Goal: Check status: Check status

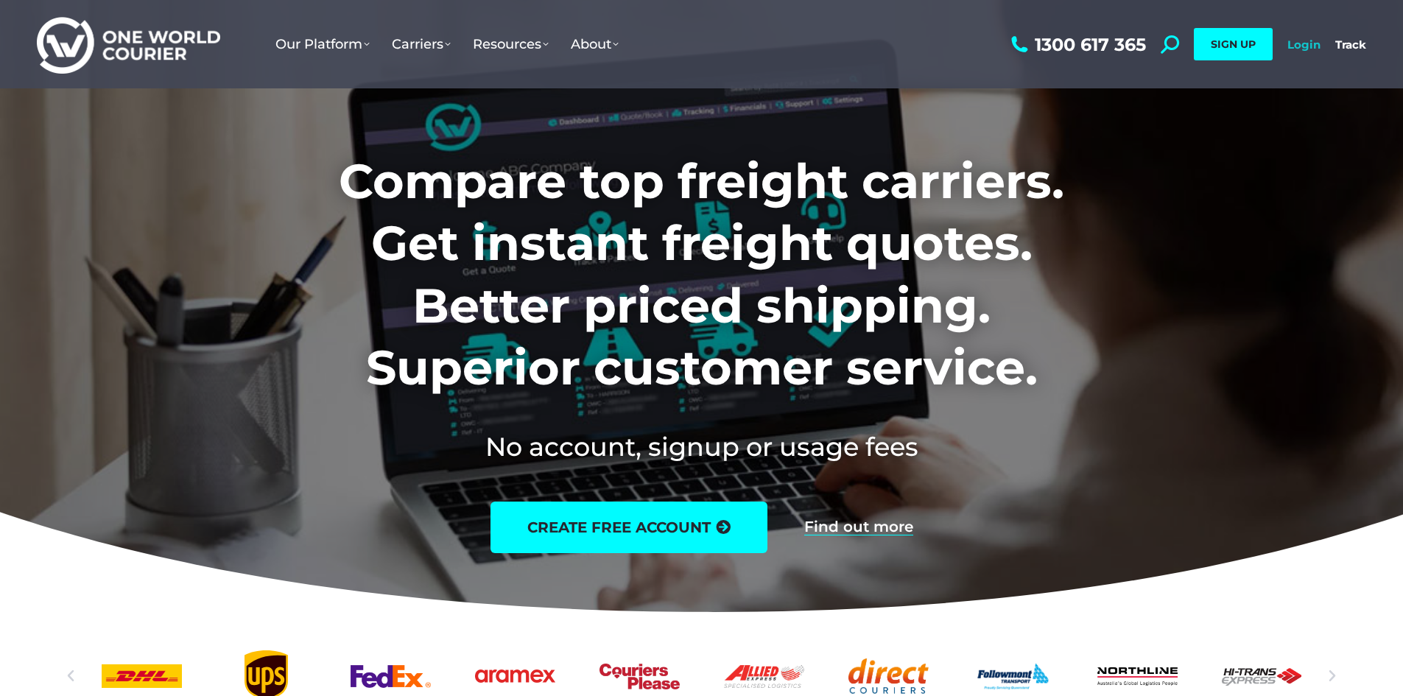
click at [1296, 46] on link "Login" at bounding box center [1303, 45] width 33 height 14
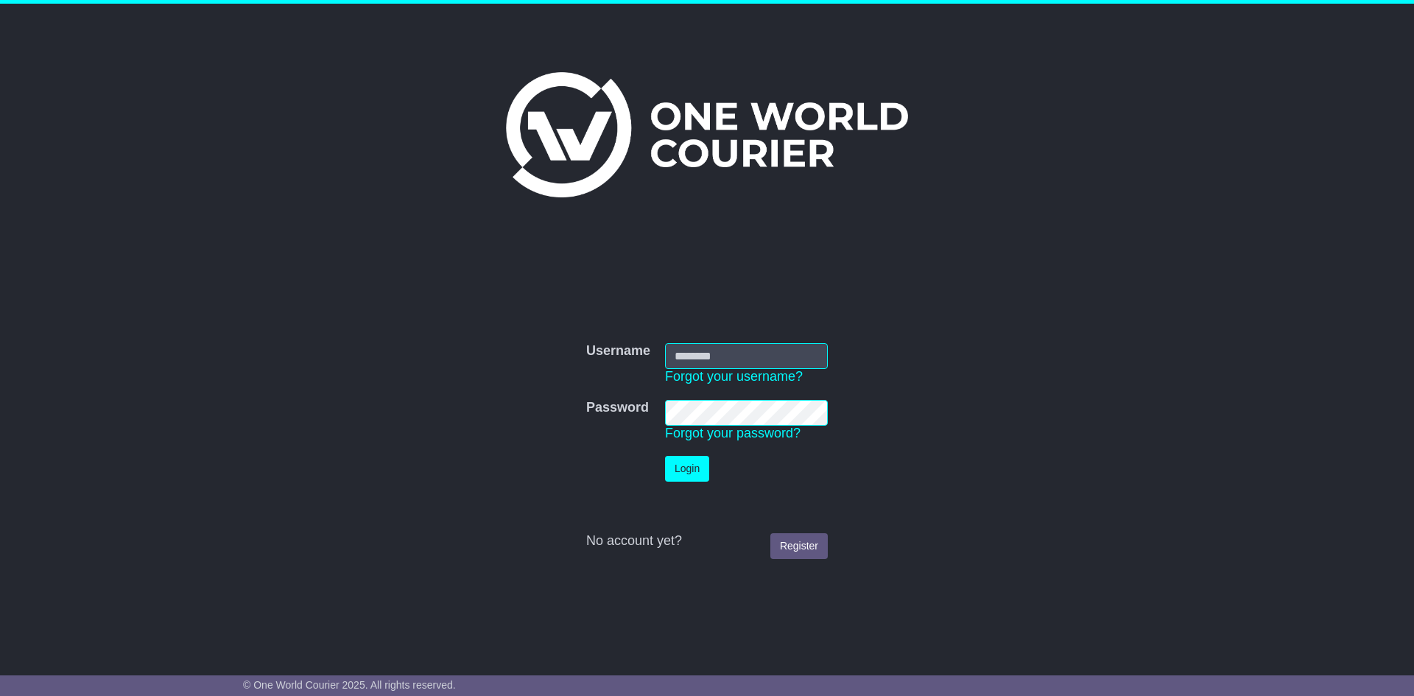
type input "**********"
click at [695, 476] on button "Login" at bounding box center [687, 469] width 44 height 26
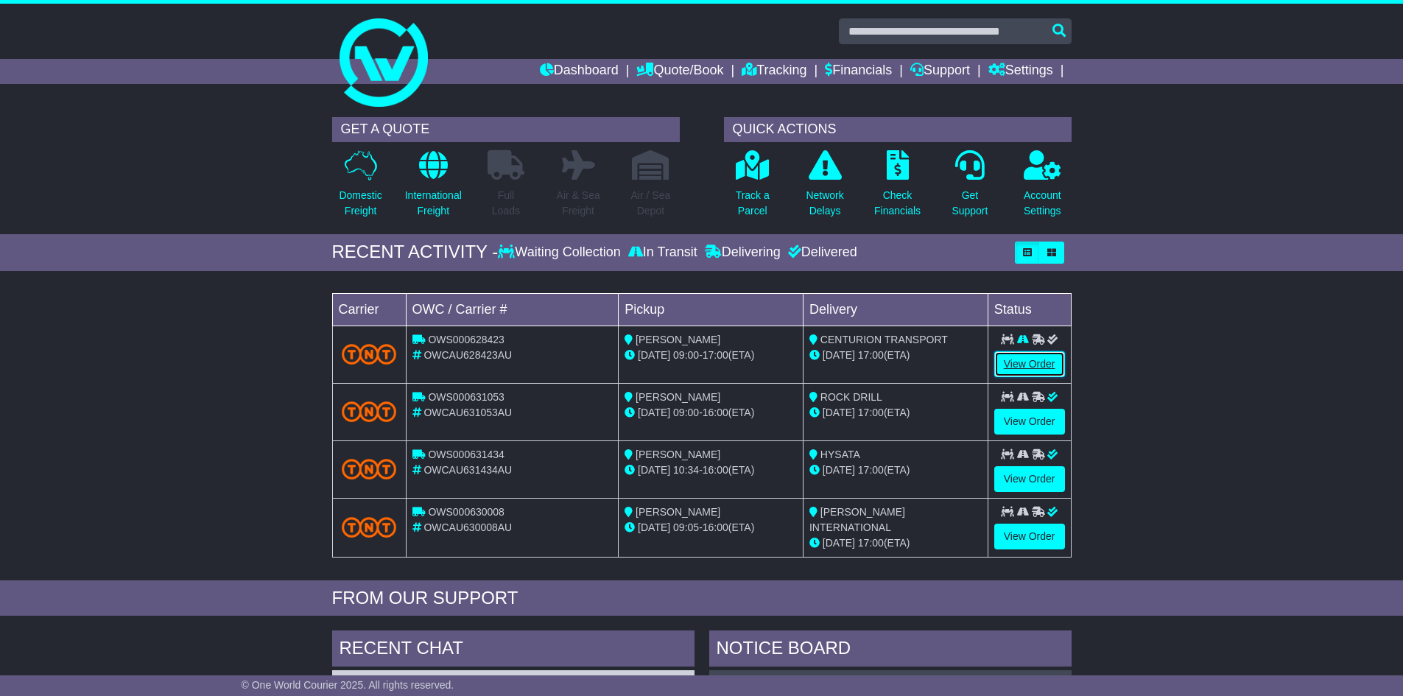
click at [1031, 361] on link "View Order" at bounding box center [1029, 364] width 71 height 26
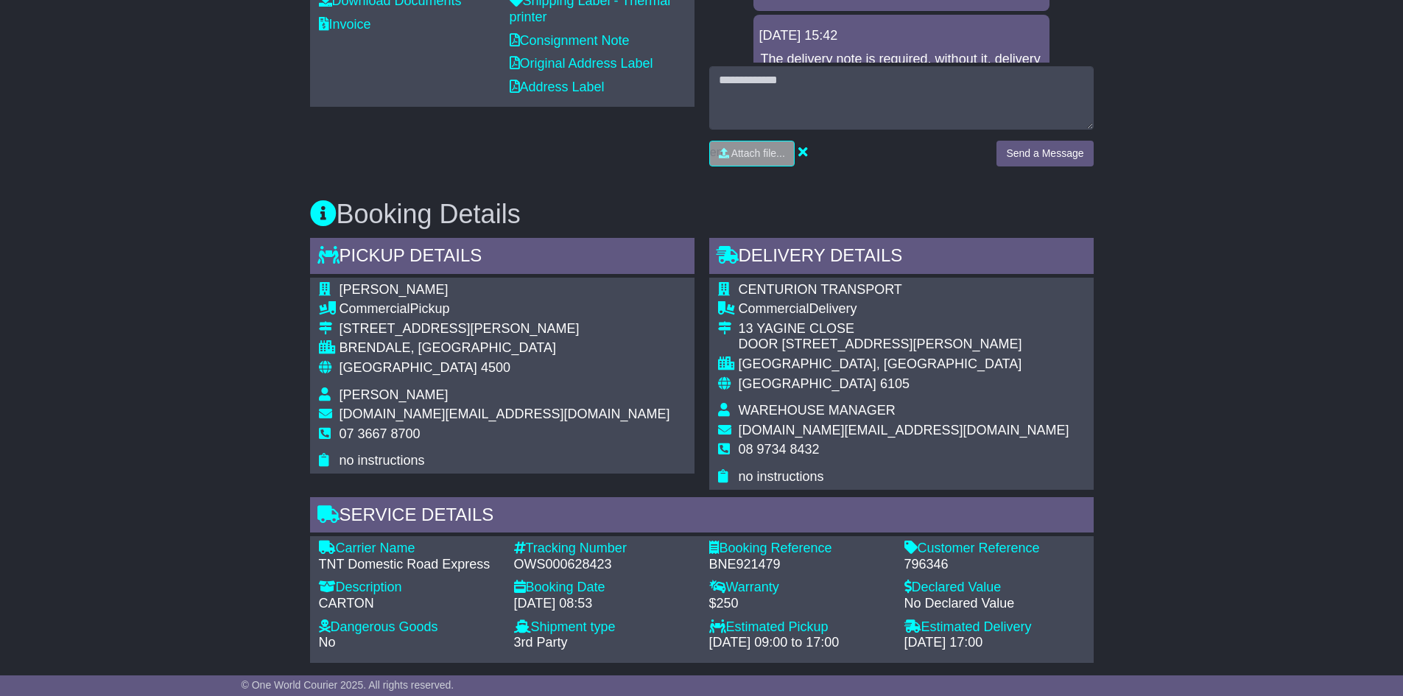
scroll to position [663, 0]
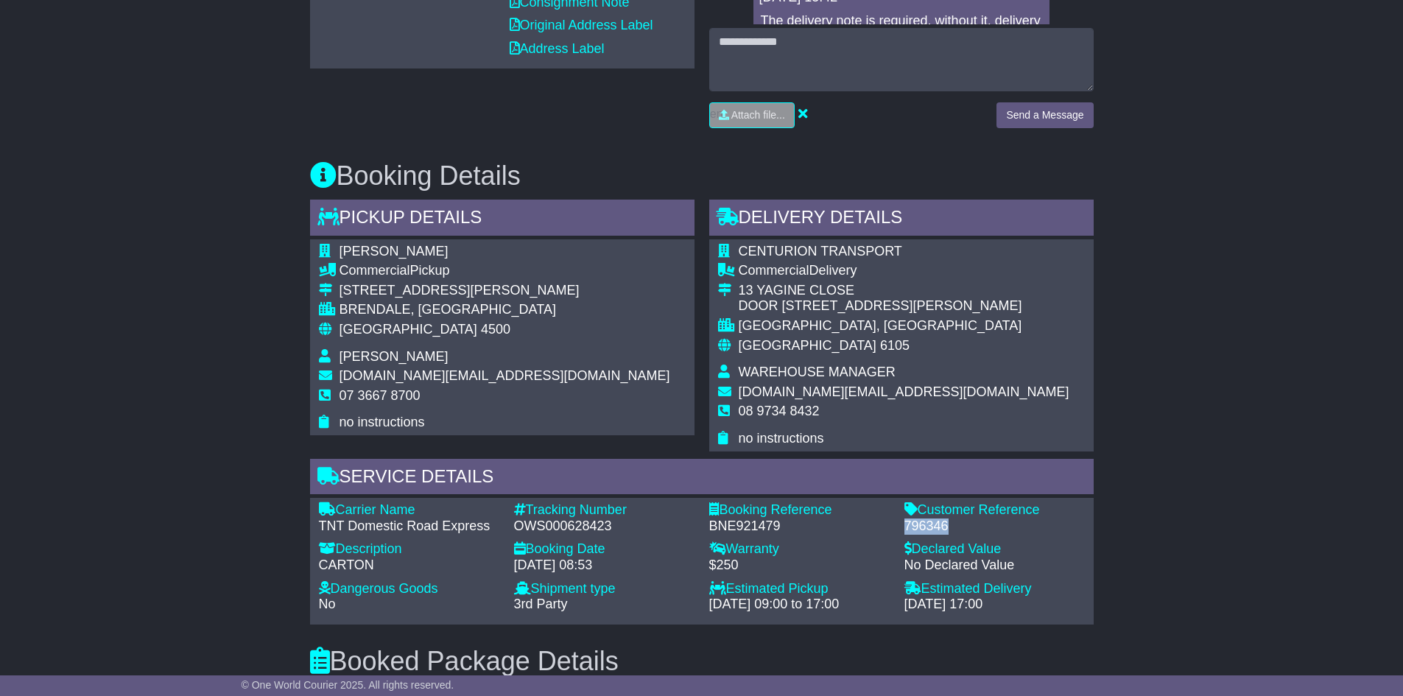
drag, startPoint x: 952, startPoint y: 527, endPoint x: 897, endPoint y: 527, distance: 54.5
click at [897, 527] on div "Customer Reference - 796346" at bounding box center [994, 518] width 195 height 32
copy div "796346"
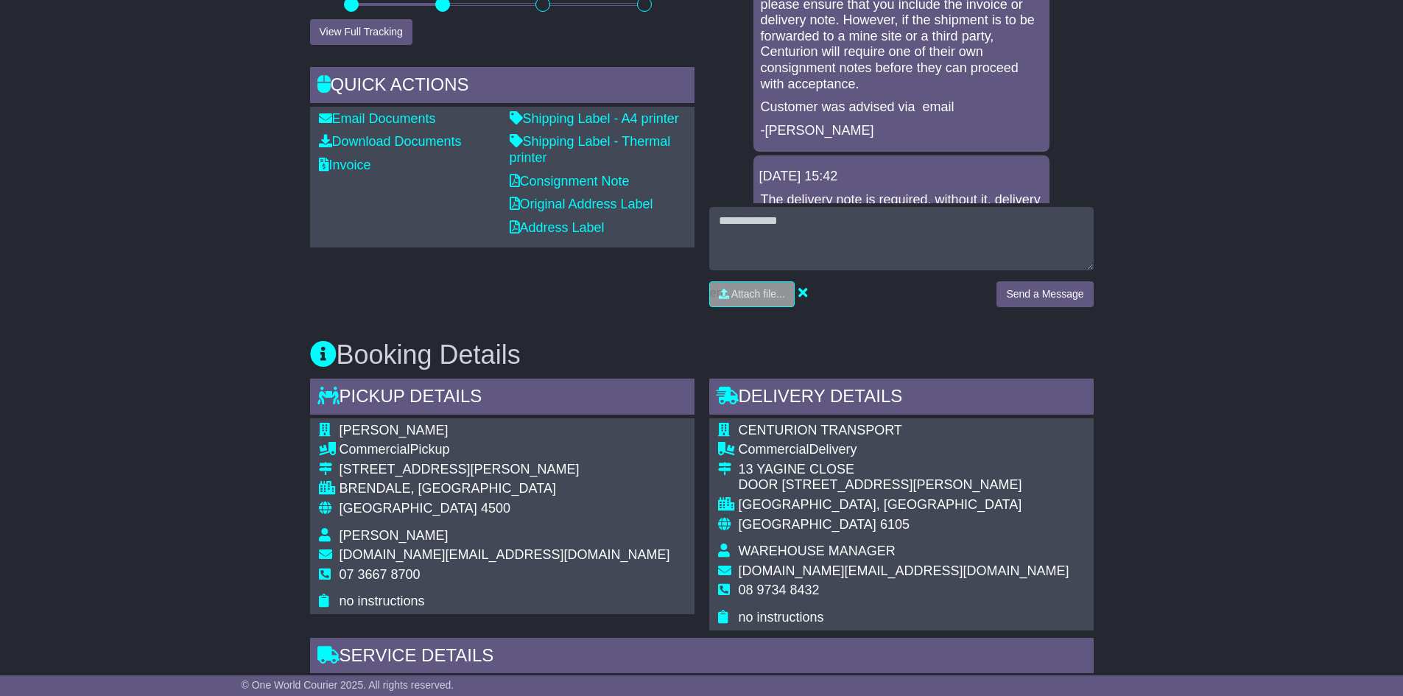
scroll to position [454, 0]
